Goal: Communication & Community: Participate in discussion

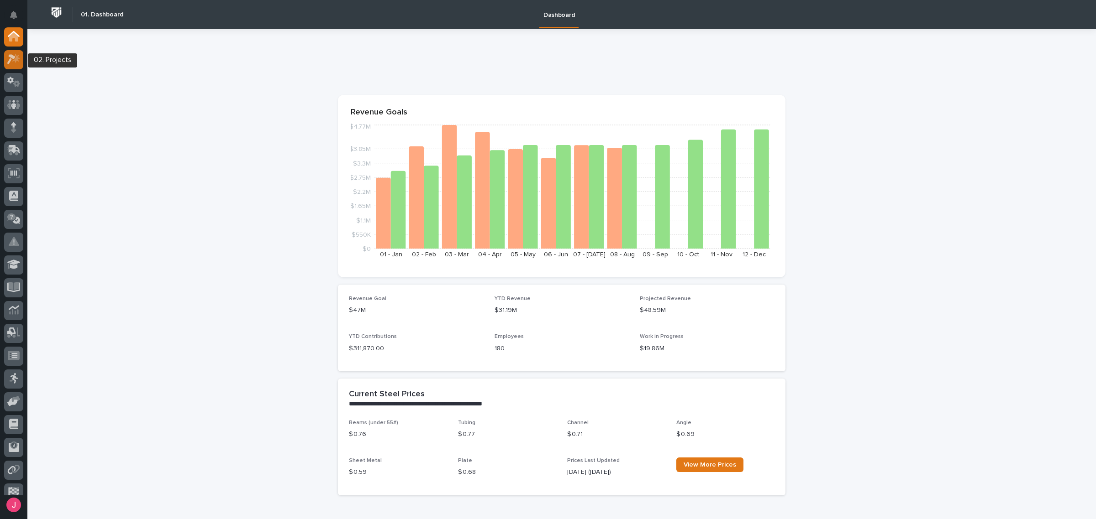
click at [20, 61] on icon at bounding box center [13, 59] width 13 height 10
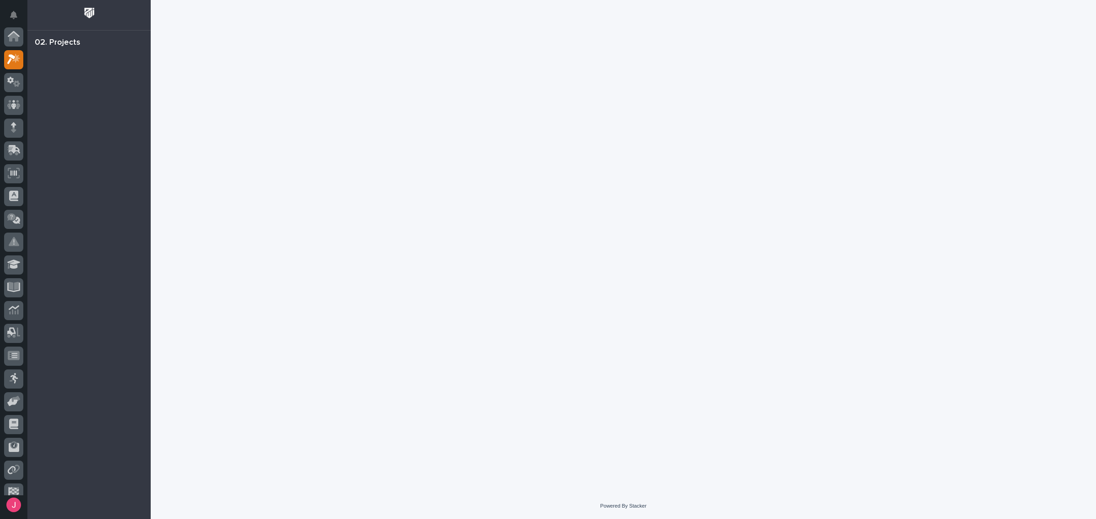
scroll to position [23, 0]
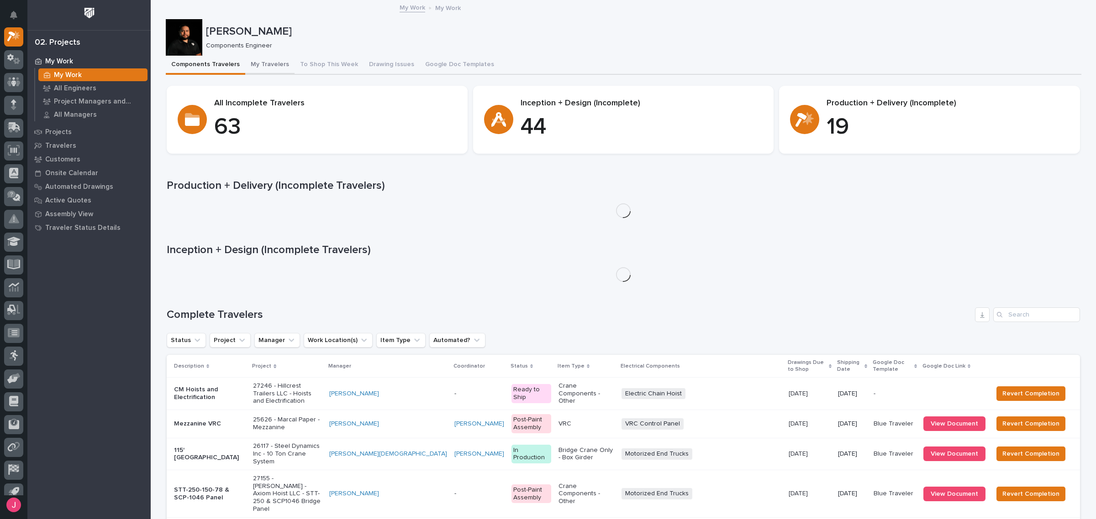
click at [267, 67] on button "My Travelers" at bounding box center [269, 65] width 49 height 19
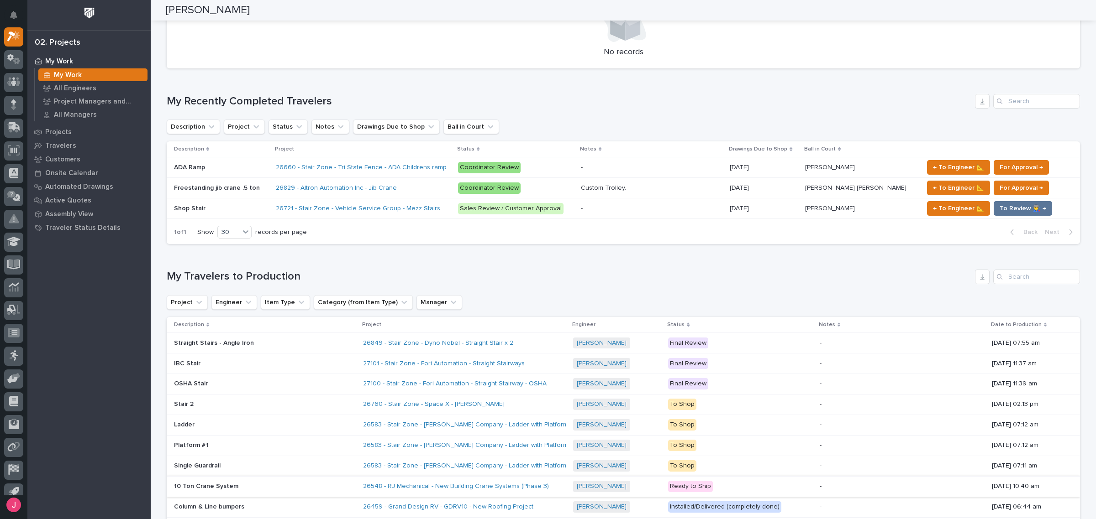
scroll to position [514, 0]
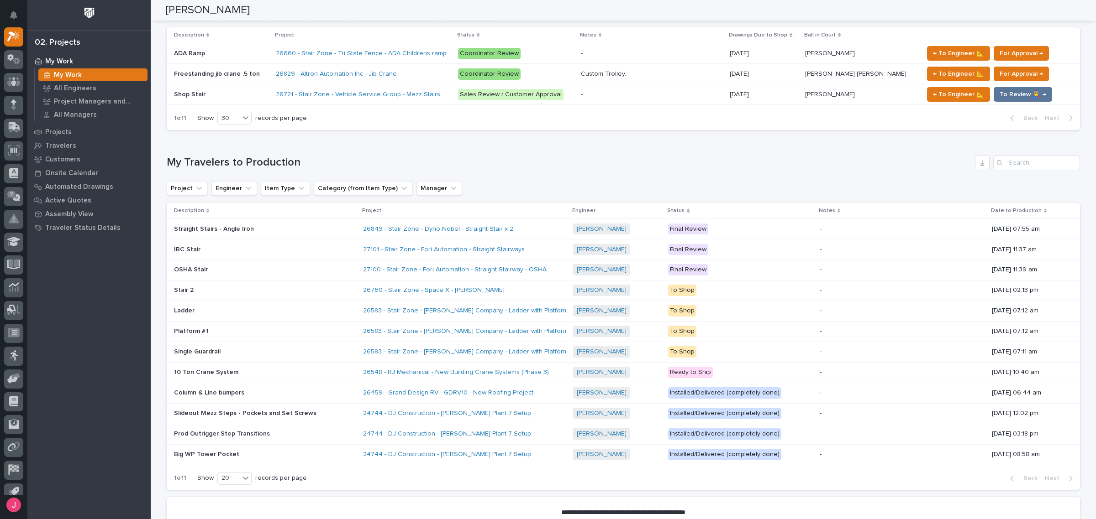
click at [530, 228] on div "26849 - Stair Zone - Dyno Nobel - Straight Stair x 2" at bounding box center [464, 229] width 203 height 15
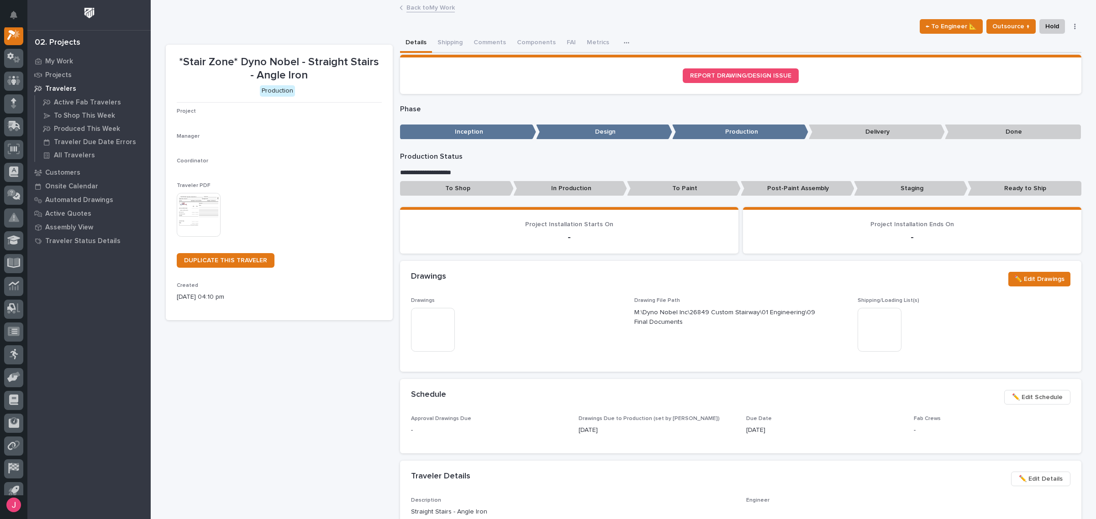
scroll to position [23, 0]
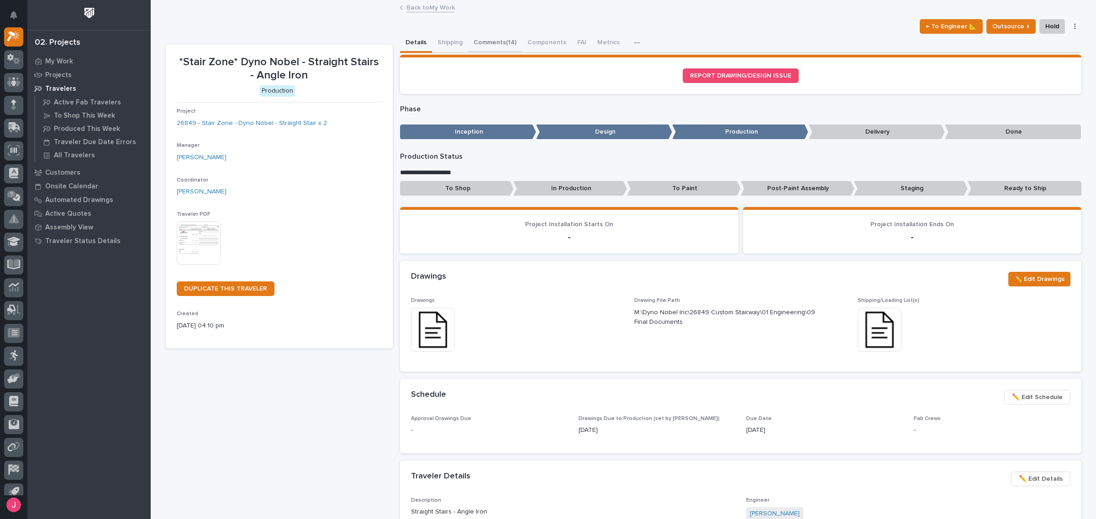
click at [500, 43] on button "Comments (14)" at bounding box center [495, 43] width 54 height 19
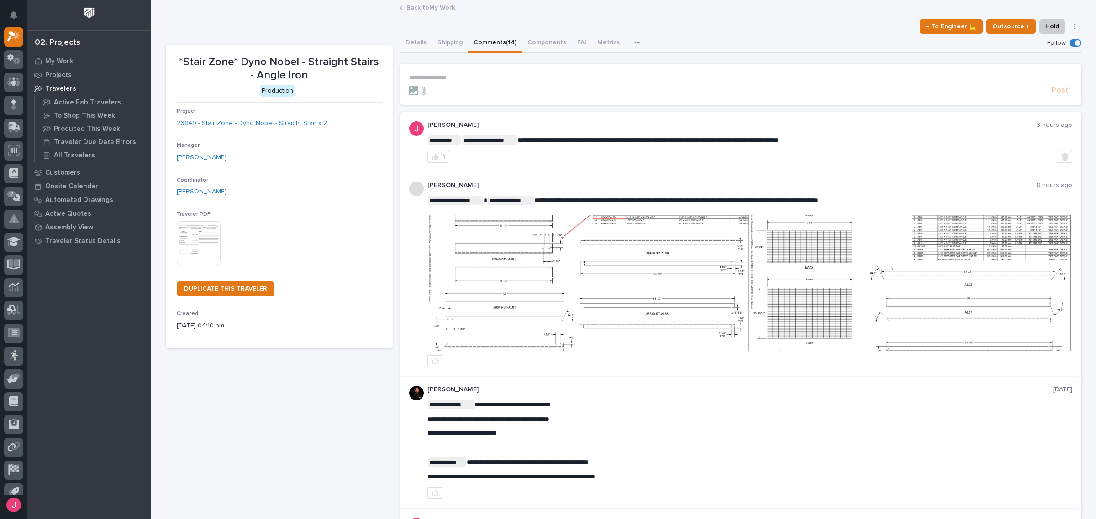
click at [507, 76] on p "**********" at bounding box center [740, 78] width 663 height 8
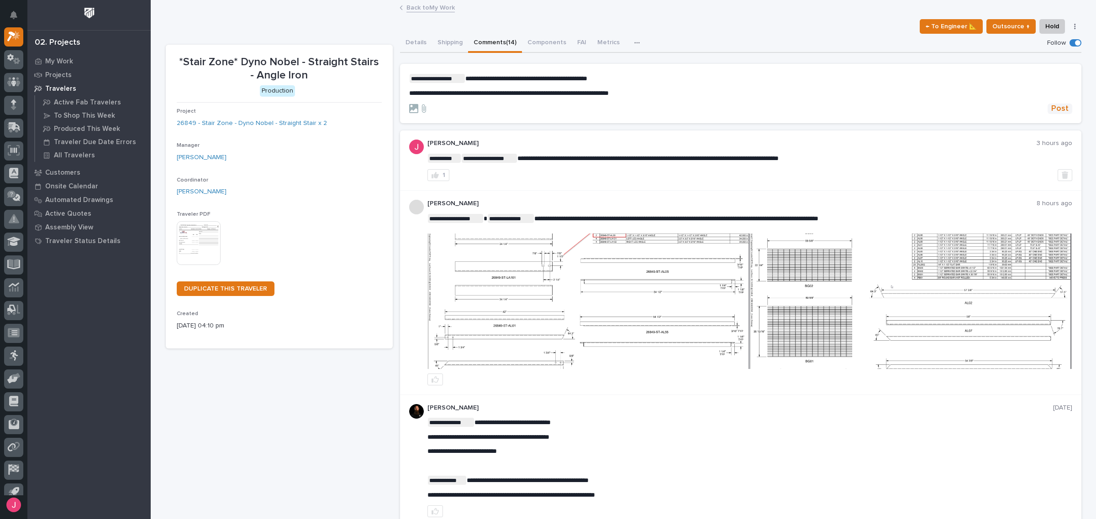
click at [1051, 106] on span "Post" at bounding box center [1059, 109] width 17 height 10
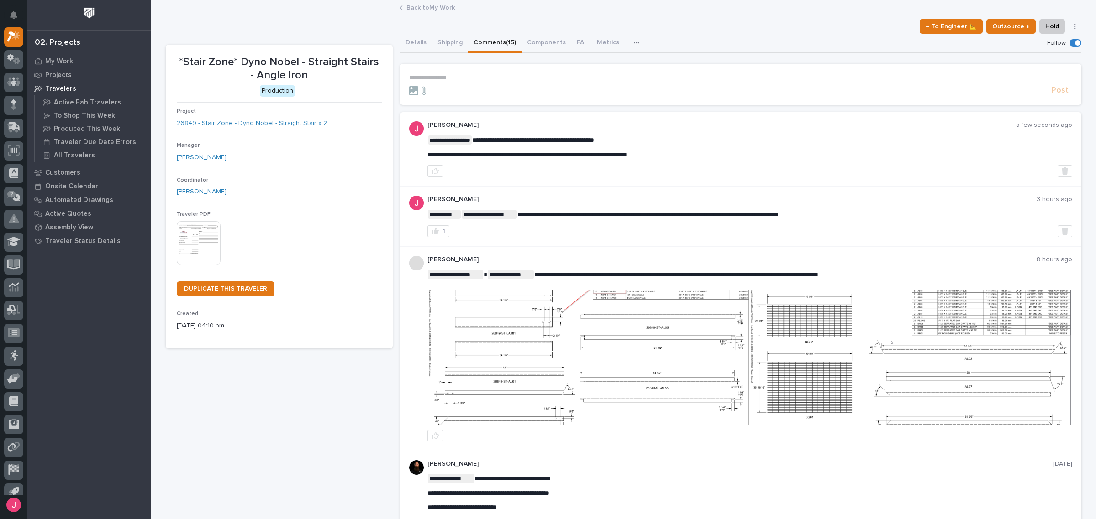
click at [788, 175] on div at bounding box center [749, 171] width 645 height 12
click at [710, 34] on div "Details Shipping Comments (15) Components FAI Metrics Schedule" at bounding box center [740, 43] width 681 height 19
drag, startPoint x: 62, startPoint y: 61, endPoint x: 24, endPoint y: 19, distance: 56.3
click at [24, 19] on div "2 My Settings Log Out" at bounding box center [13, 259] width 27 height 519
click at [12, 14] on icon "Notifications" at bounding box center [13, 15] width 7 height 8
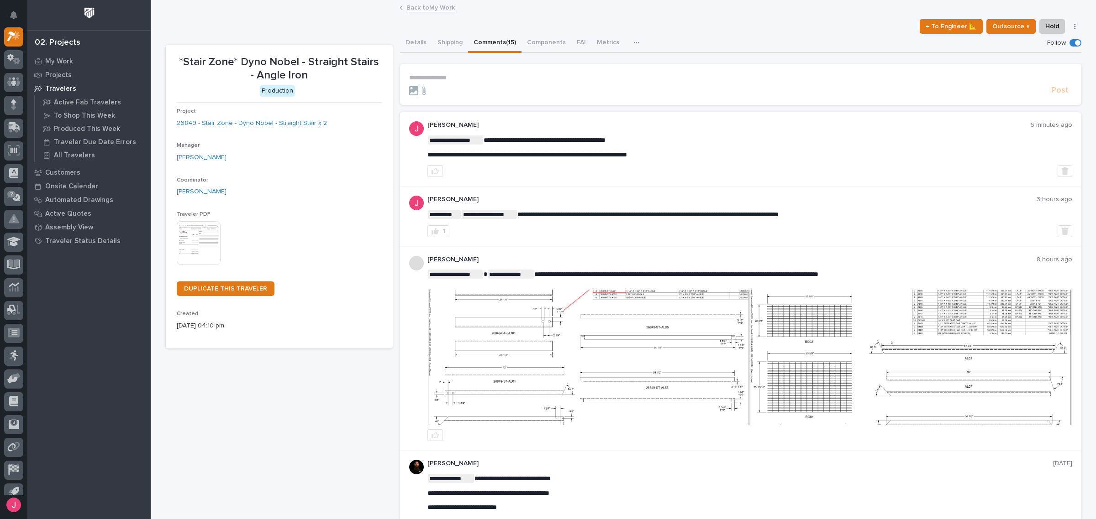
click at [737, 28] on div "← To Engineer 📐 Outsource ↑ Hold Cancel Change Traveler Type Regenerate PDF Gen…" at bounding box center [623, 26] width 915 height 15
click at [853, 345] on img at bounding box center [910, 358] width 321 height 136
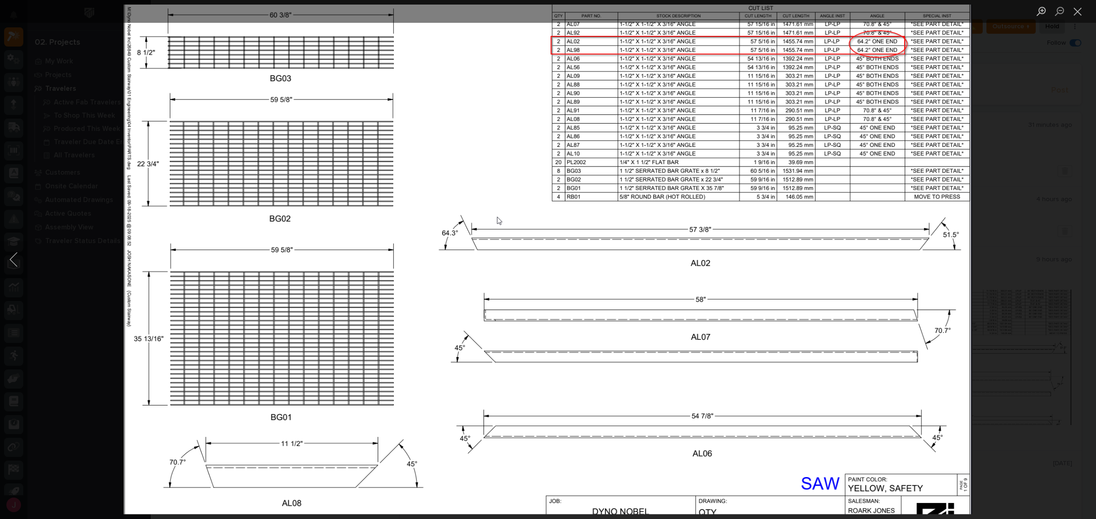
click at [1006, 202] on div "Lightbox" at bounding box center [548, 259] width 1096 height 519
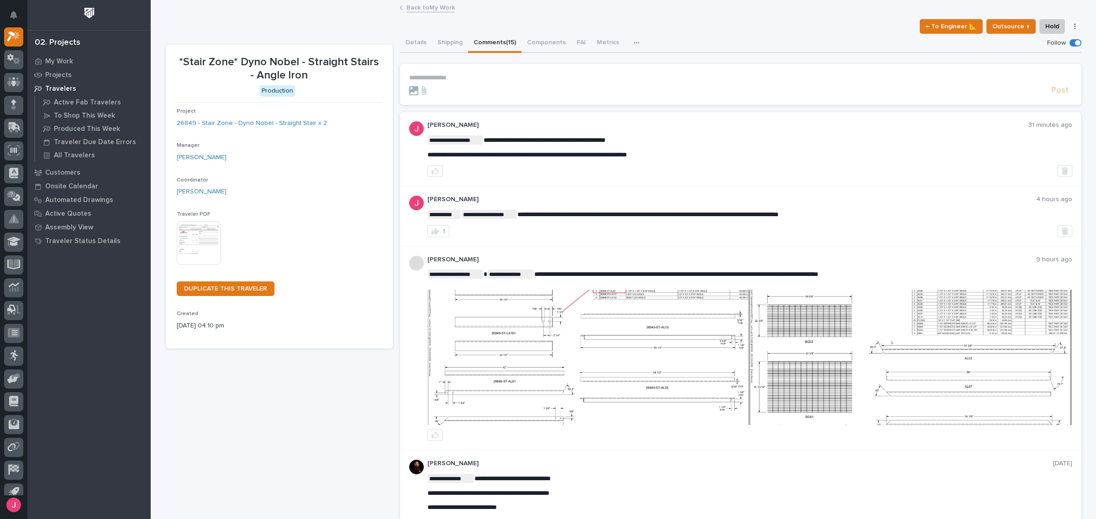
scroll to position [63, 0]
